Goal: Transaction & Acquisition: Purchase product/service

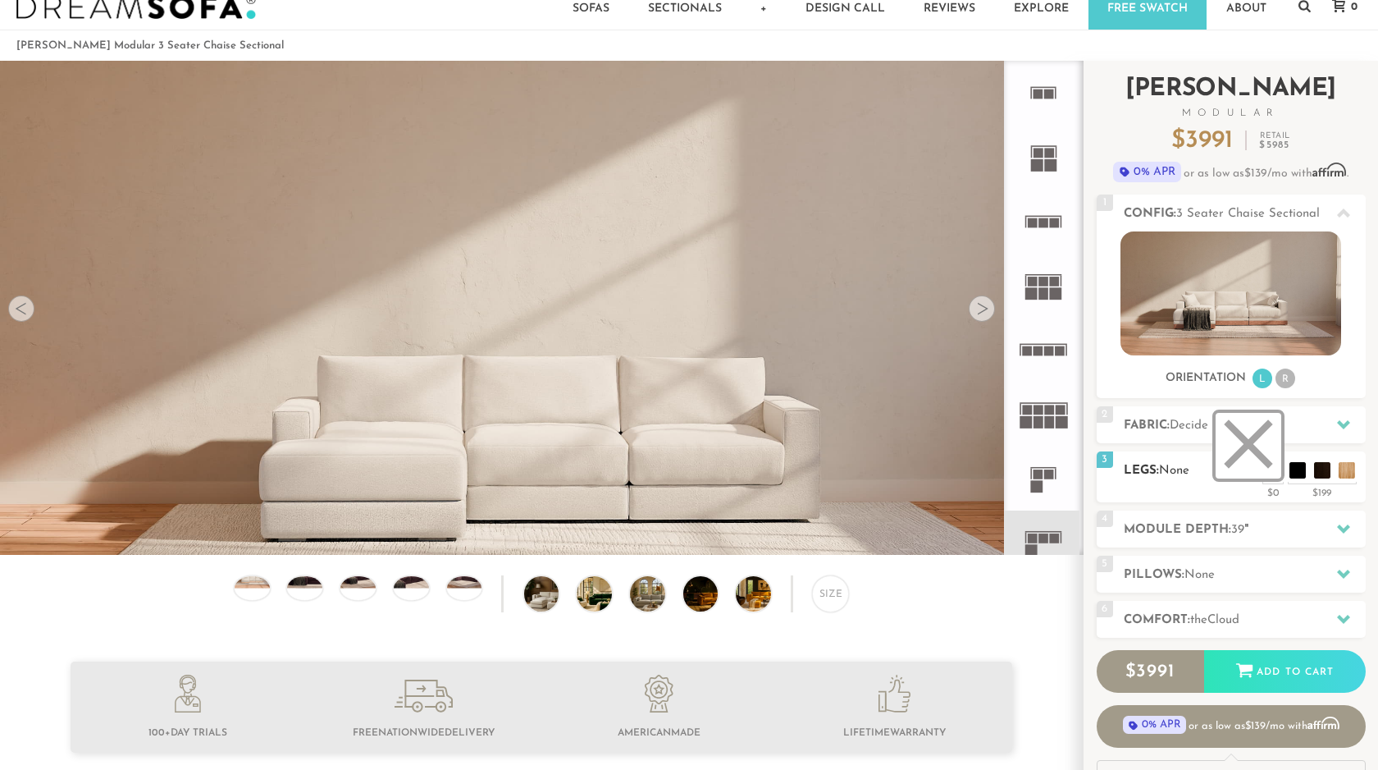
click at [1272, 471] on li at bounding box center [1249, 446] width 66 height 66
click at [1330, 419] on div at bounding box center [1344, 425] width 34 height 34
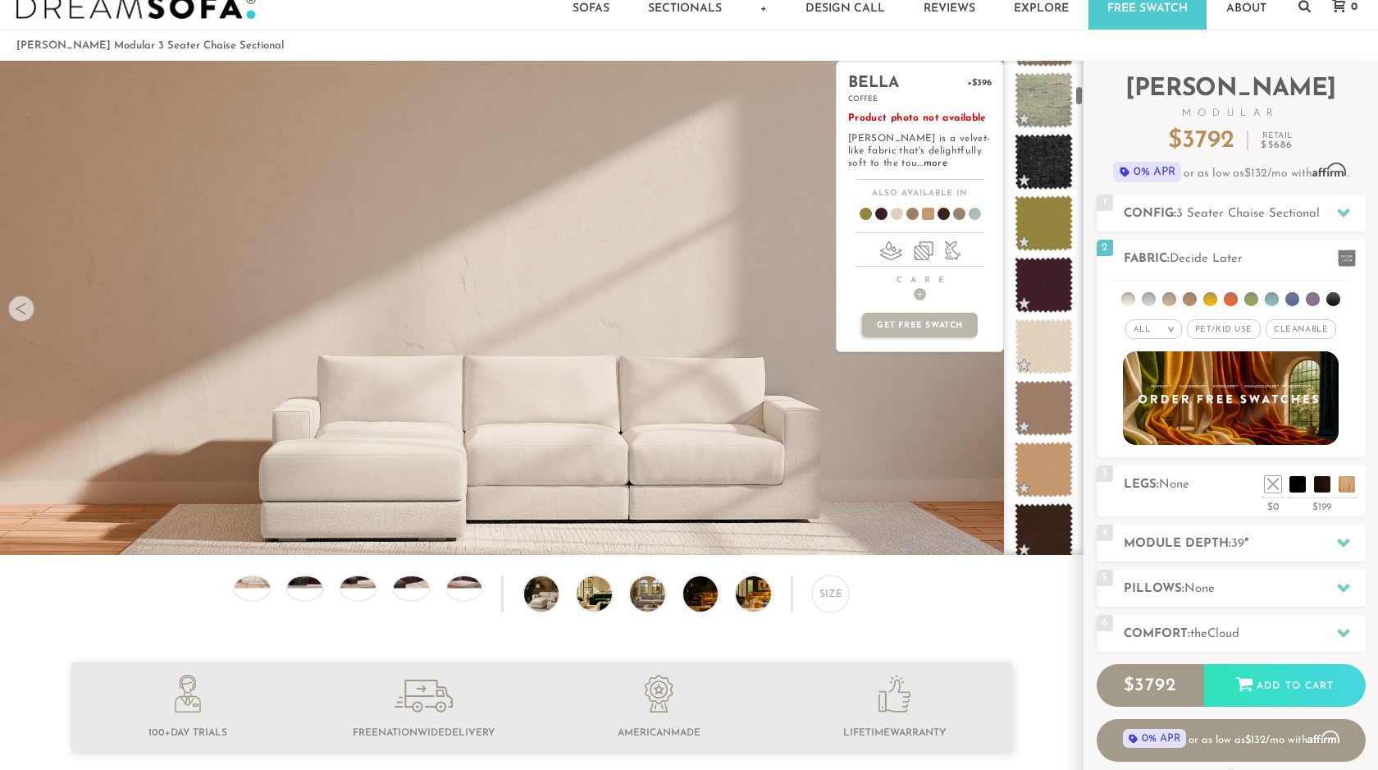
scroll to position [914, 0]
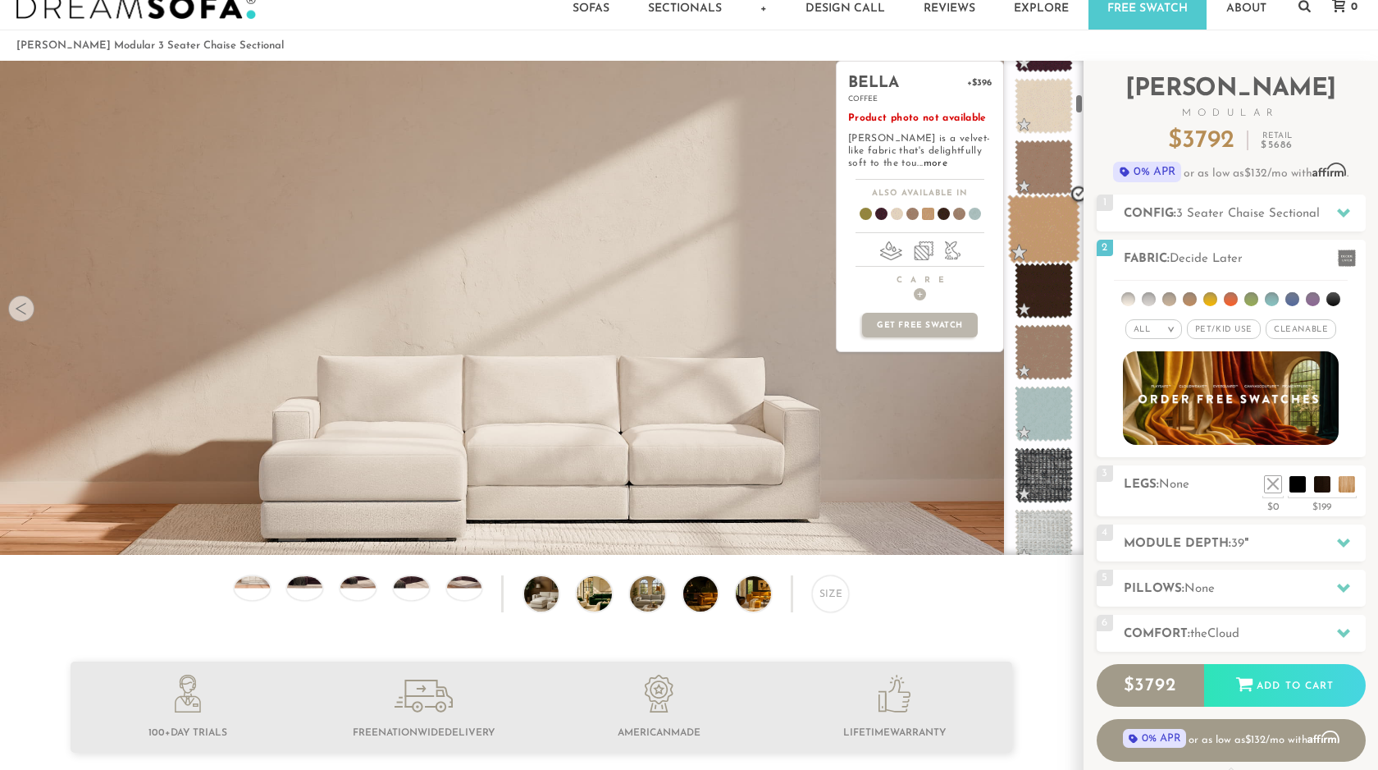
click at [1050, 232] on span at bounding box center [1044, 229] width 73 height 70
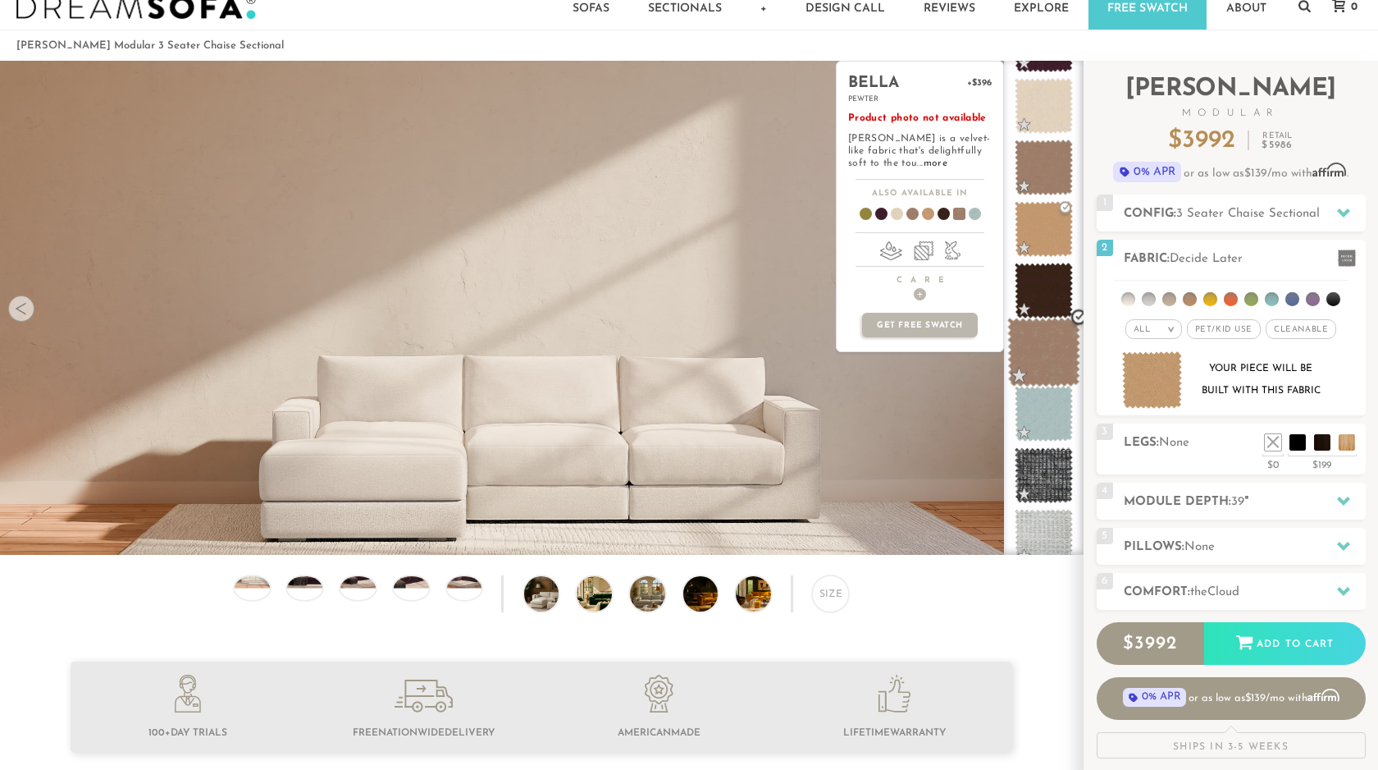
click at [1049, 344] on span at bounding box center [1044, 353] width 73 height 70
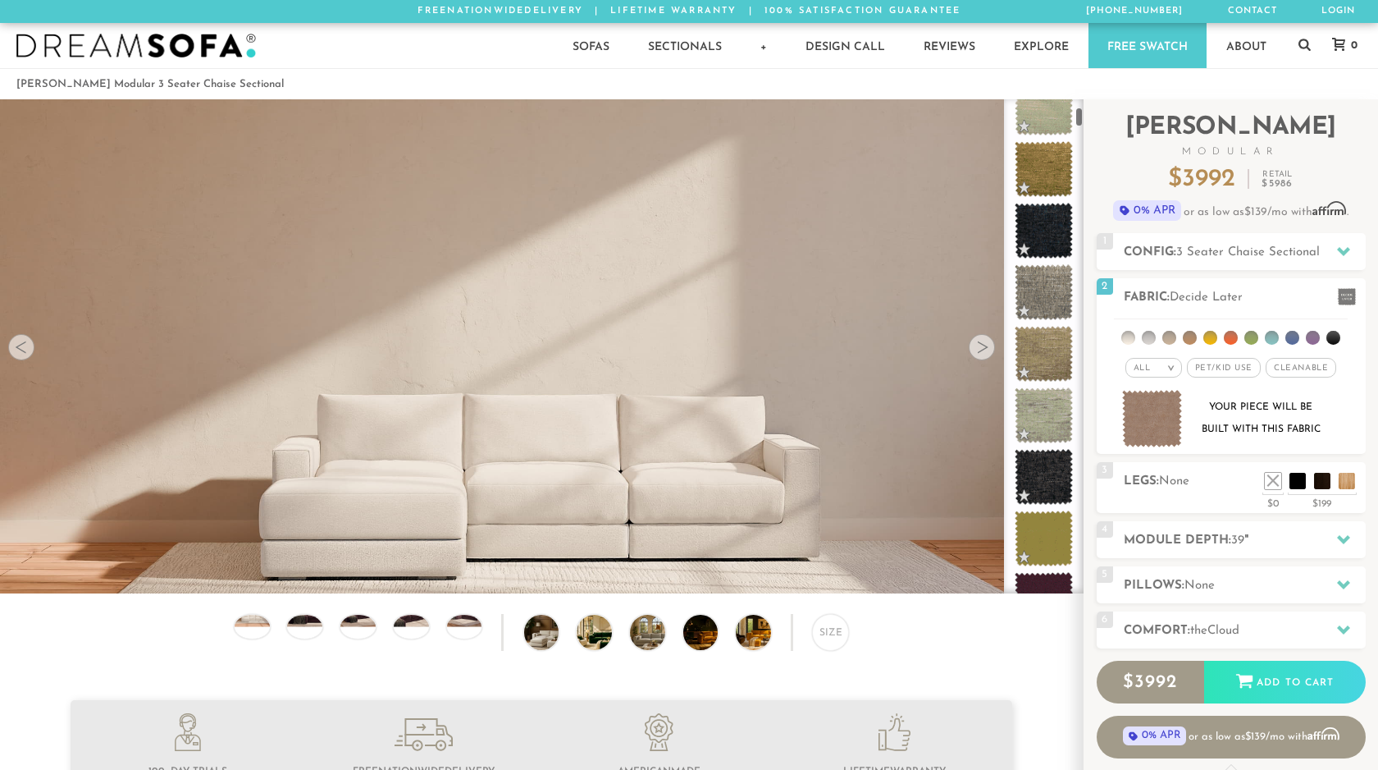
scroll to position [0, 0]
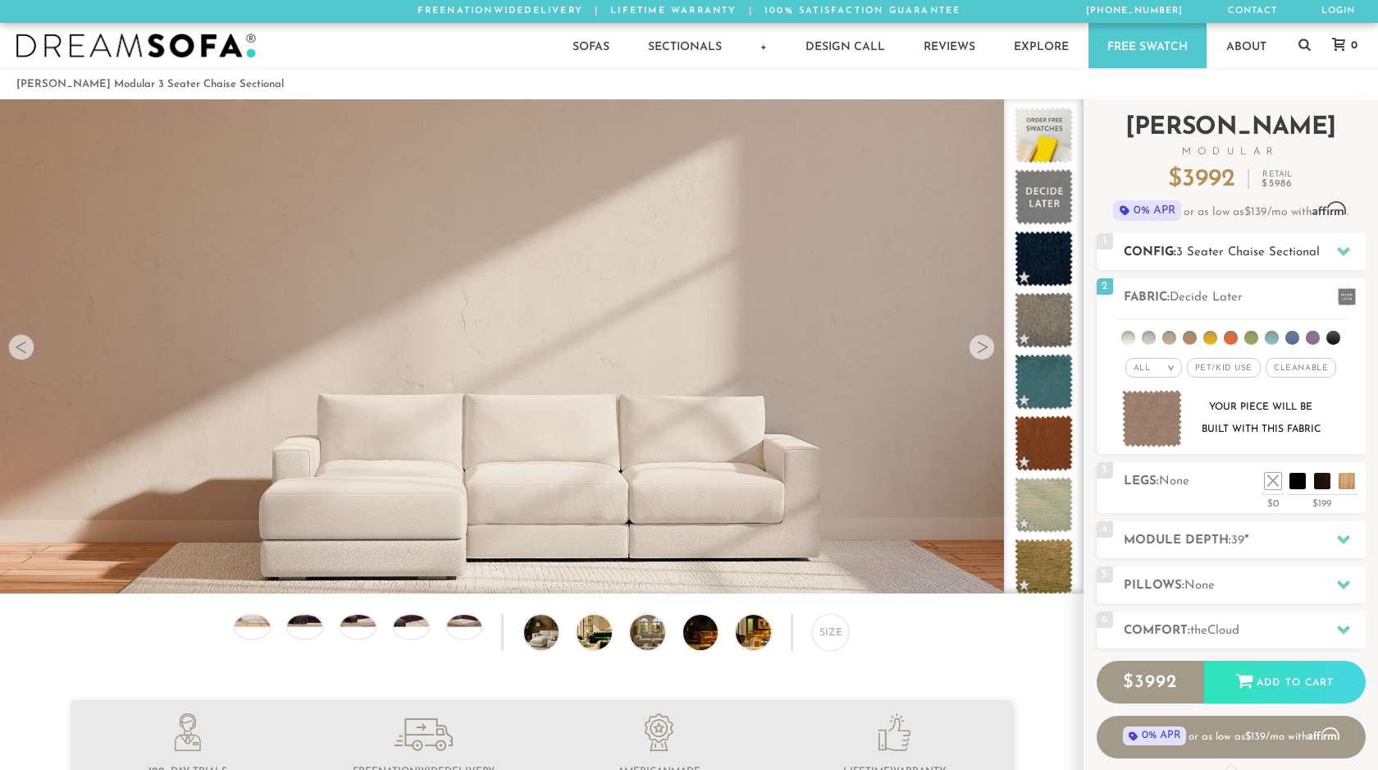
click at [1333, 249] on div at bounding box center [1344, 252] width 34 height 34
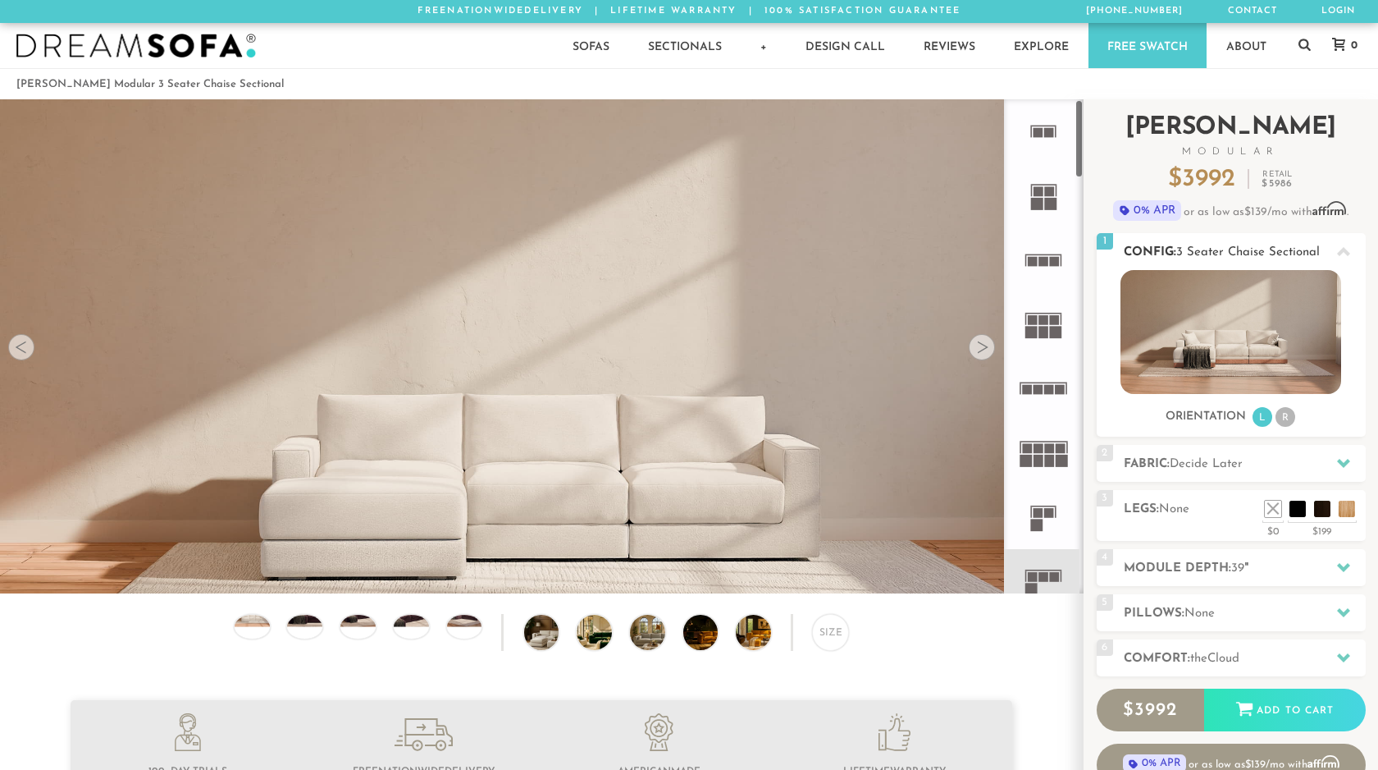
click at [1283, 416] on li "R" at bounding box center [1286, 417] width 20 height 20
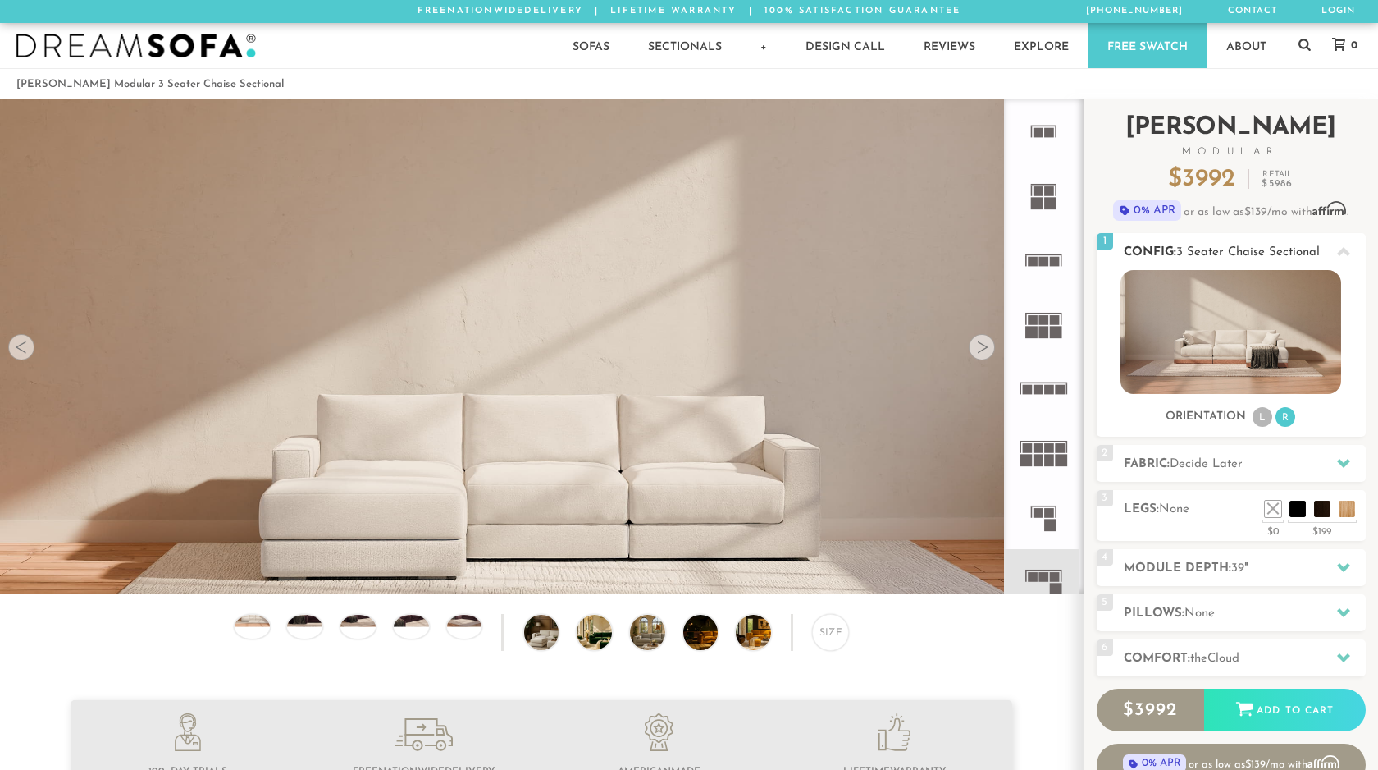
click at [1264, 409] on li "L" at bounding box center [1263, 417] width 20 height 20
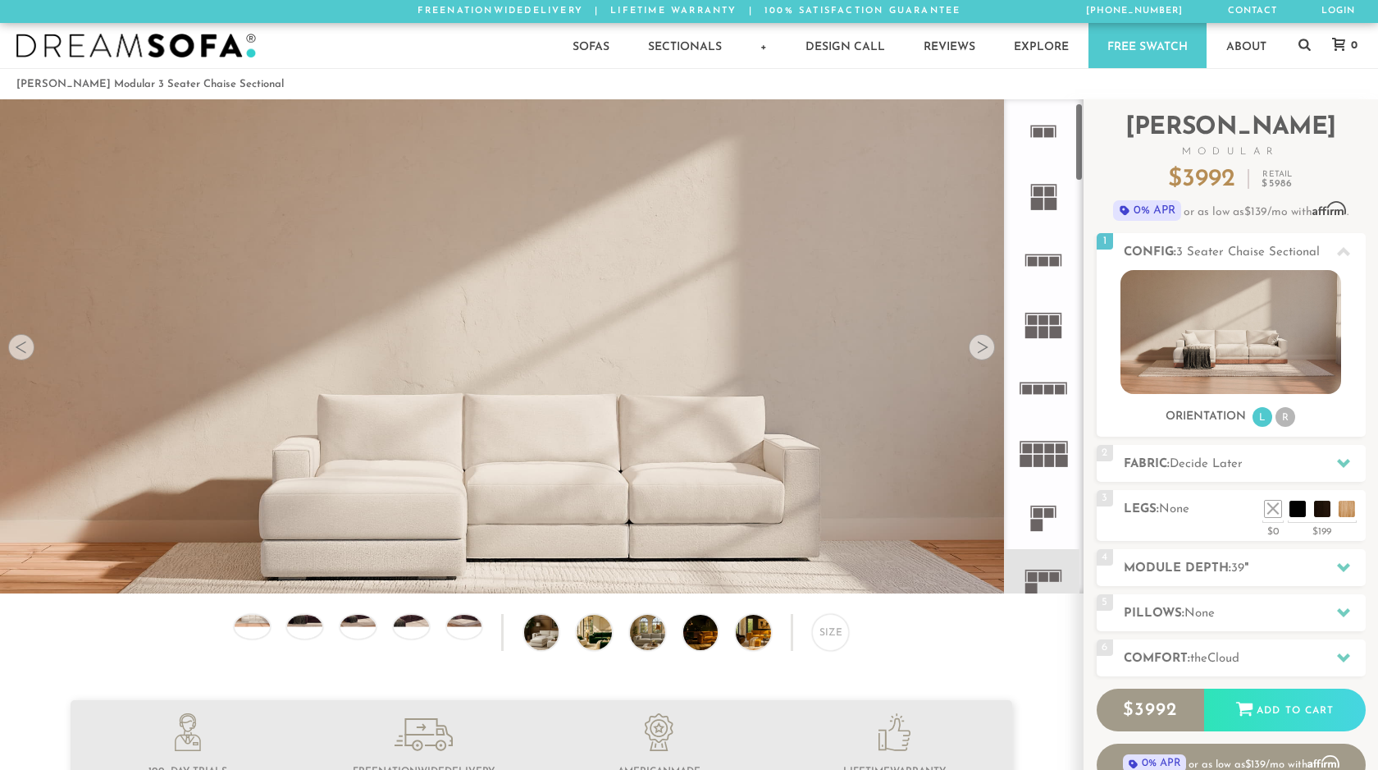
scroll to position [215, 0]
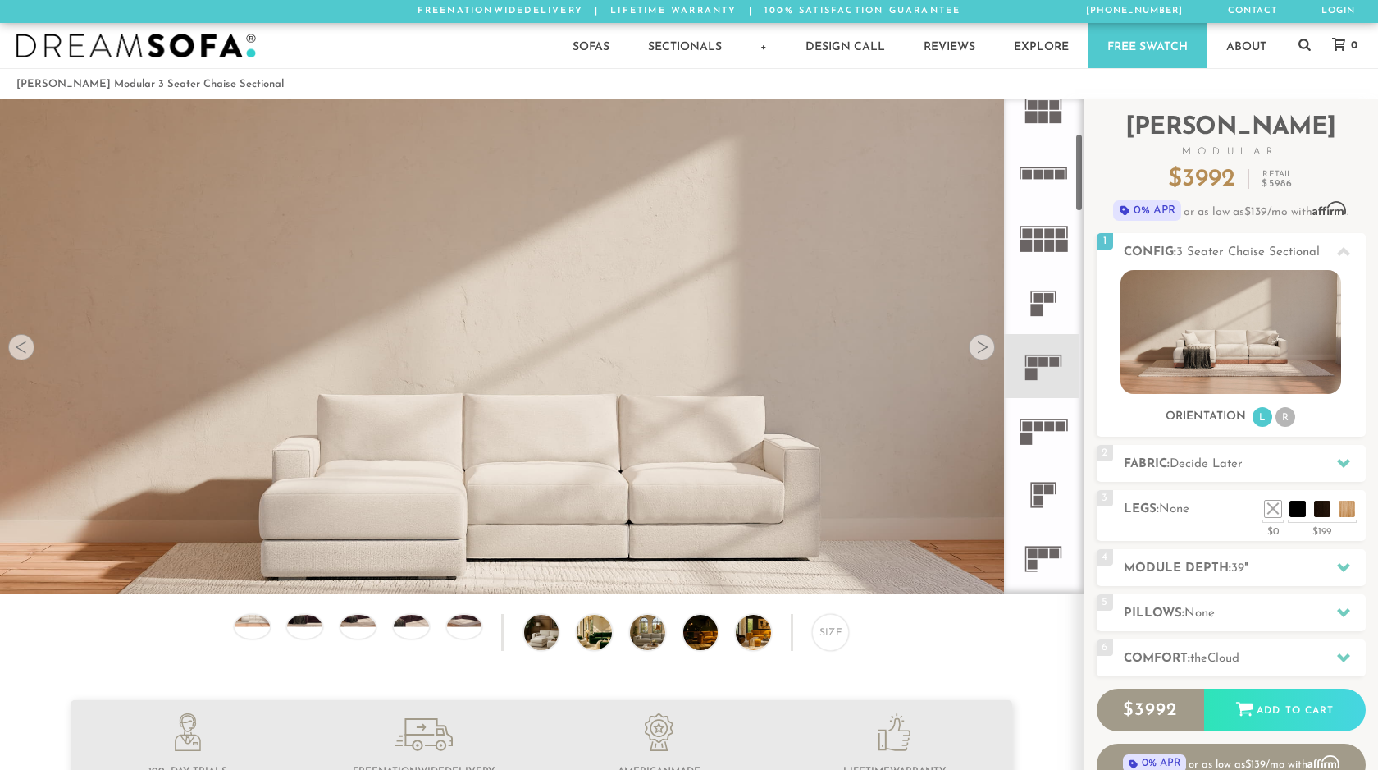
click at [1055, 306] on icon at bounding box center [1044, 302] width 64 height 64
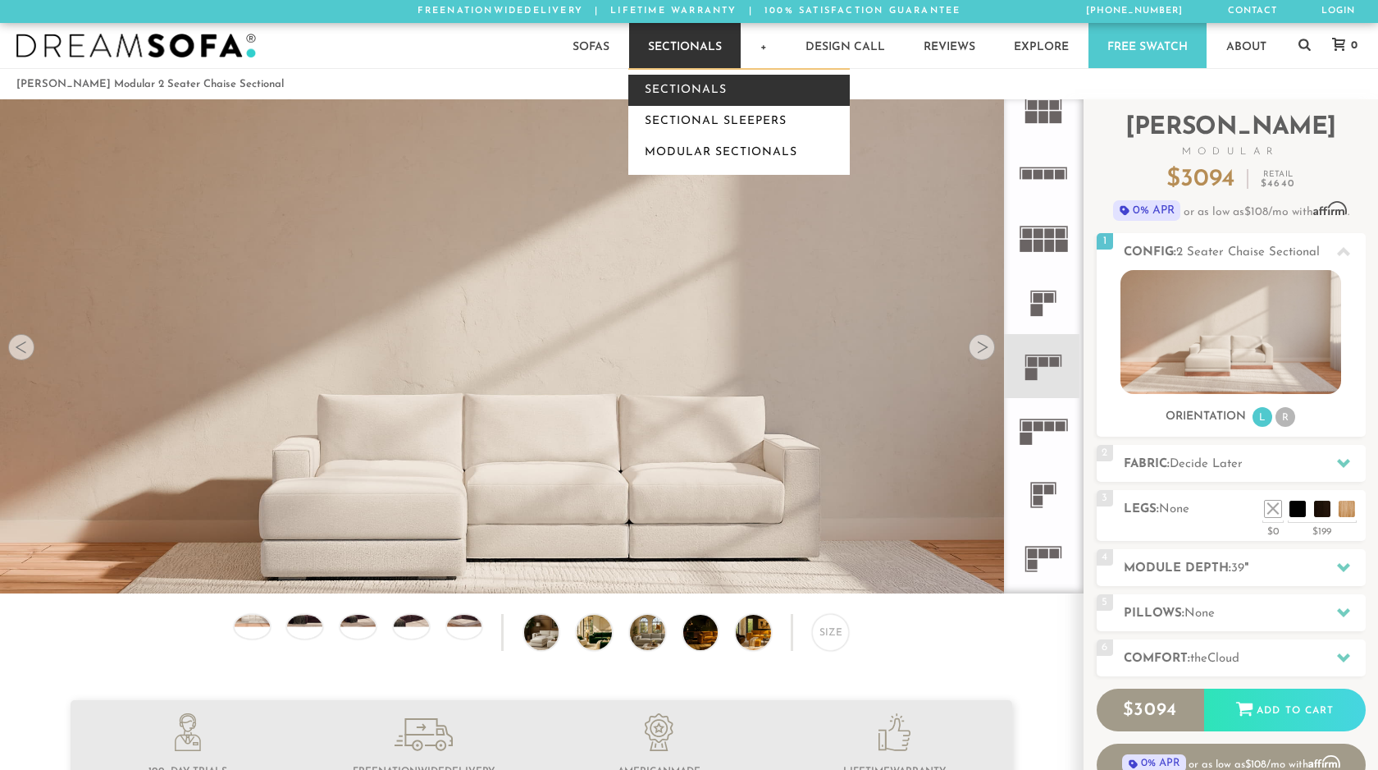
click at [689, 91] on link "Sectionals" at bounding box center [739, 90] width 222 height 31
